Goal: Task Accomplishment & Management: Use online tool/utility

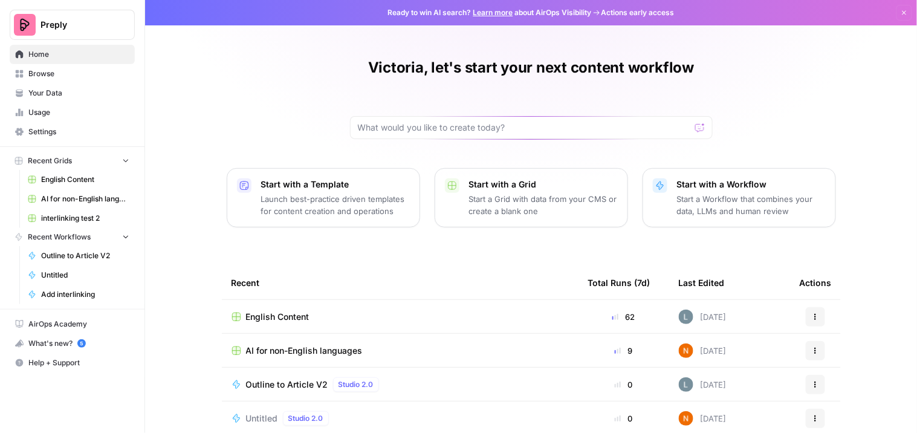
click at [286, 316] on span "English Content" at bounding box center [277, 317] width 63 height 12
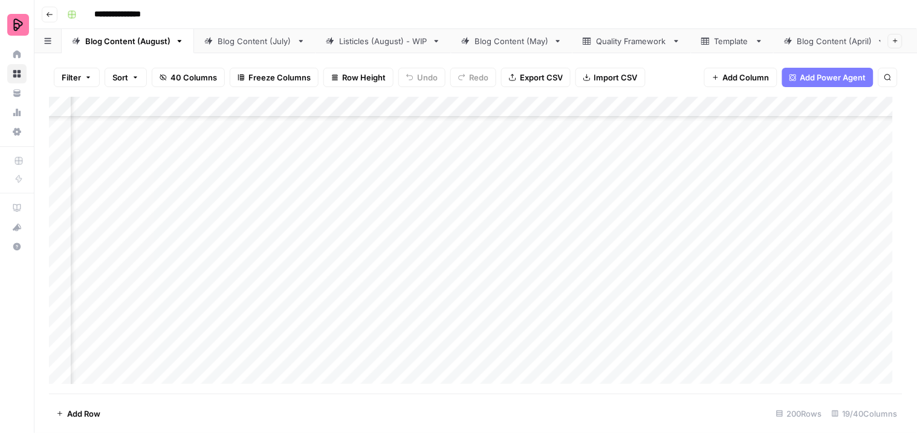
scroll to position [335, 528]
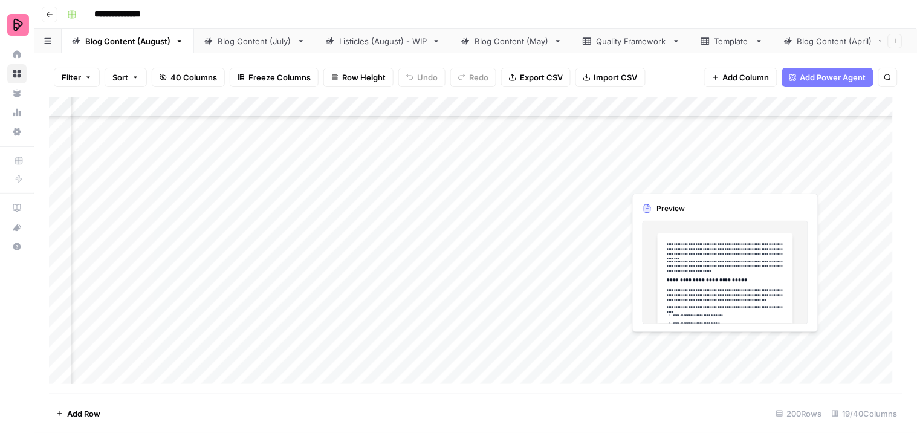
click at [655, 166] on div "Add Column" at bounding box center [476, 245] width 854 height 297
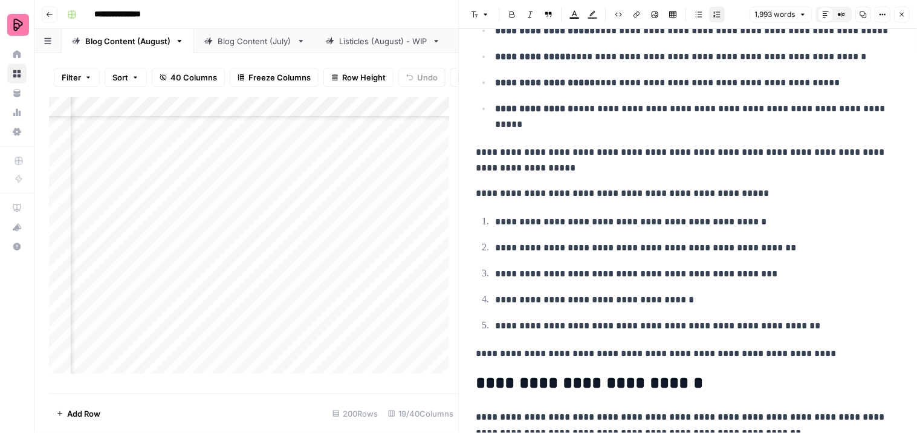
scroll to position [3358, 0]
